Goal: Task Accomplishment & Management: Manage account settings

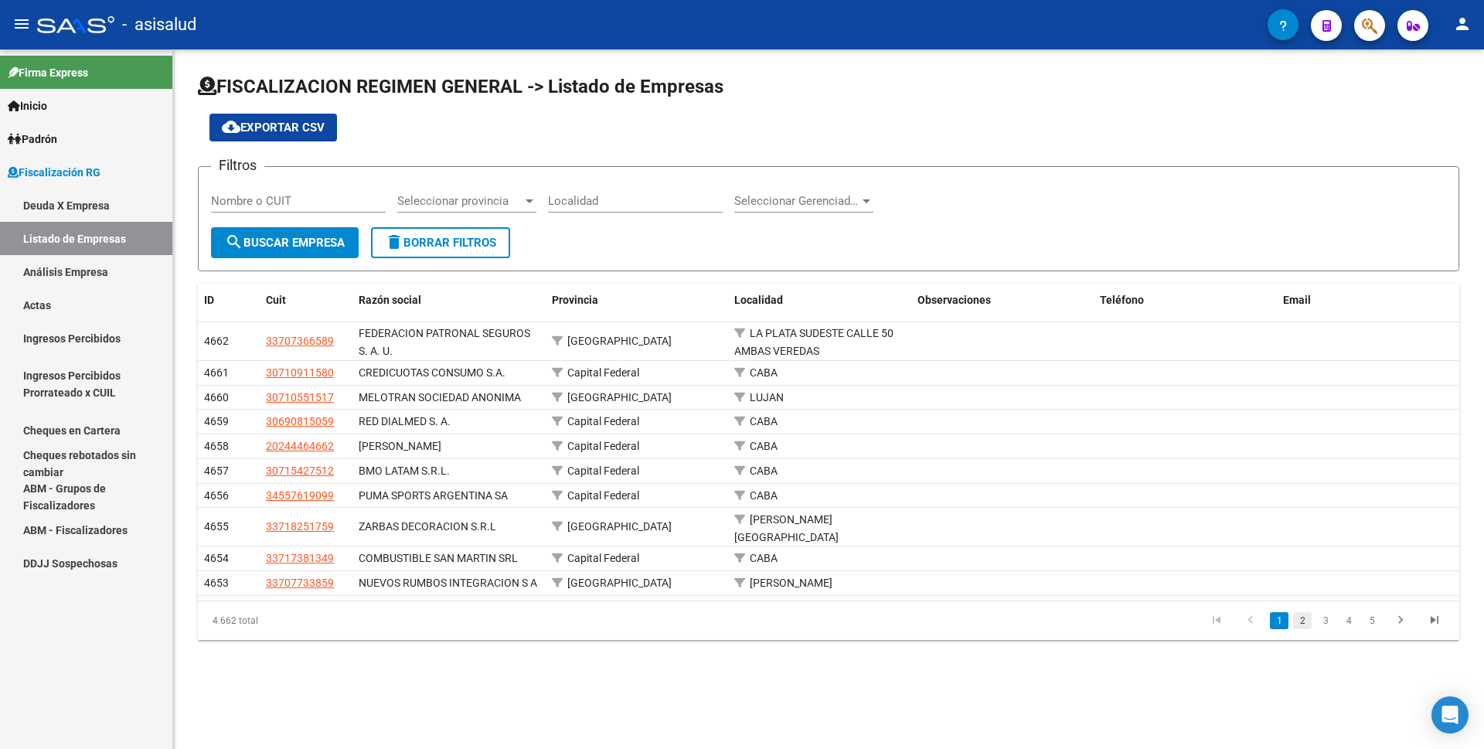
click at [1294, 614] on link "2" at bounding box center [1302, 620] width 19 height 17
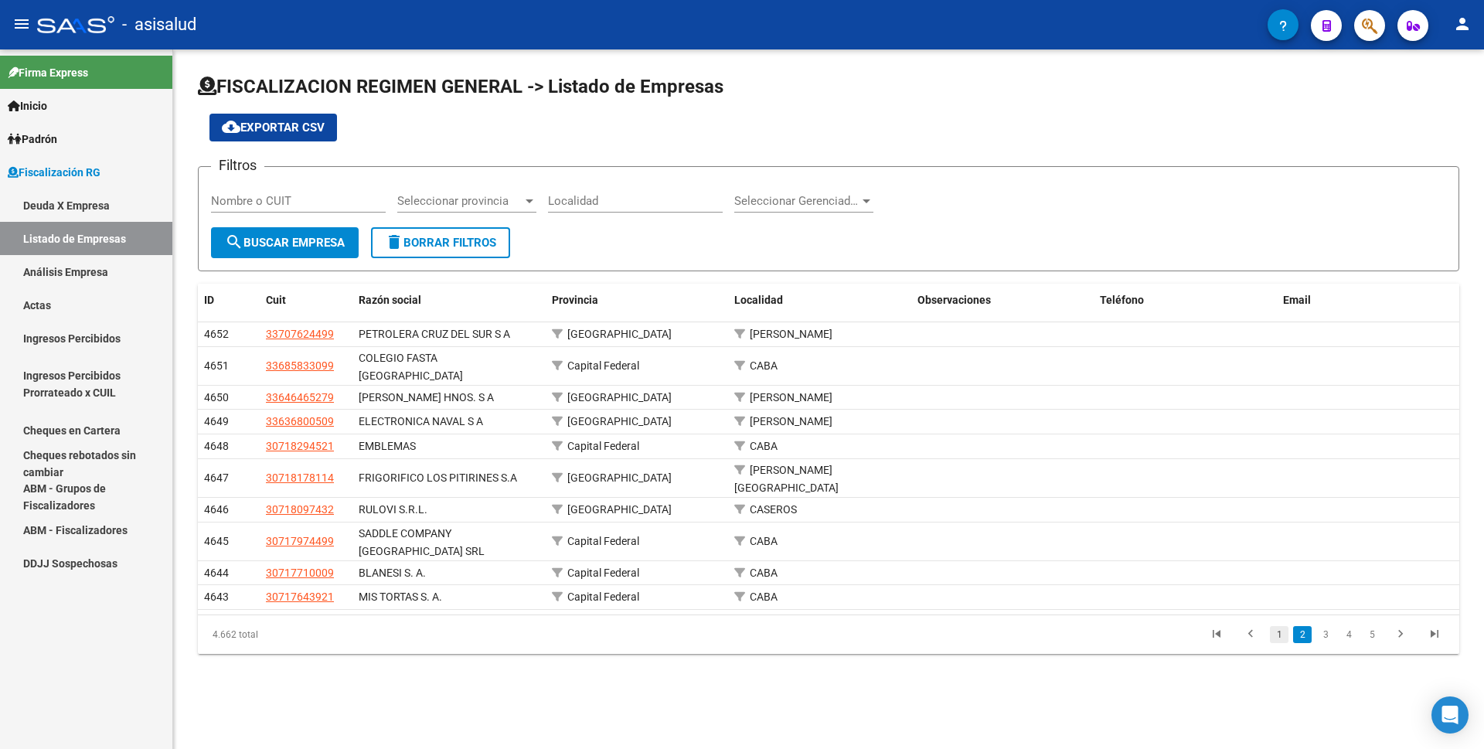
click at [1281, 626] on link "1" at bounding box center [1279, 634] width 19 height 17
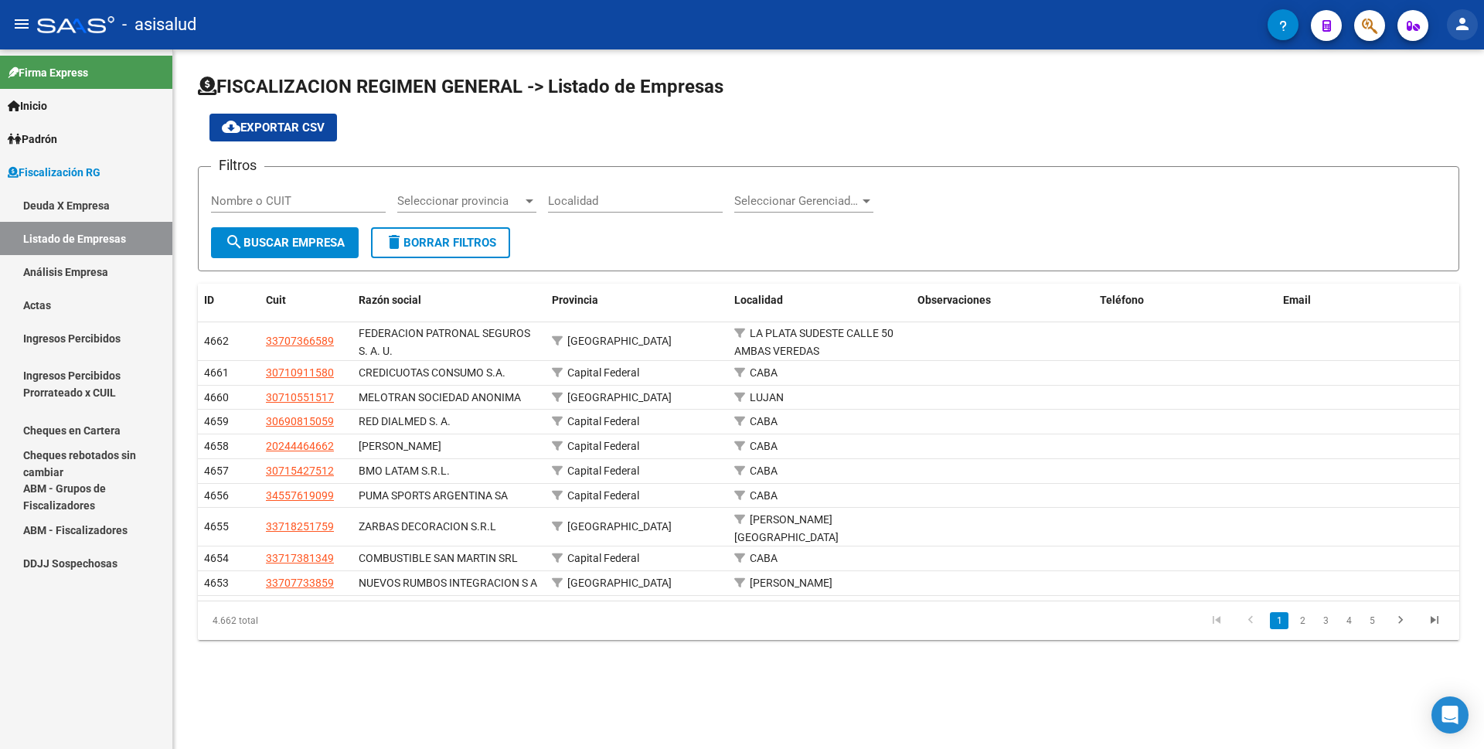
click at [1466, 26] on mat-icon "person" at bounding box center [1462, 24] width 19 height 19
click at [1430, 107] on button "exit_to_app Salir" at bounding box center [1430, 101] width 94 height 37
